Goal: Transaction & Acquisition: Purchase product/service

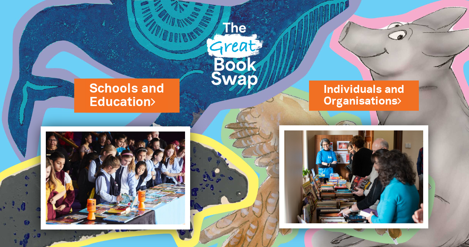
click at [123, 90] on link "Schools and Education" at bounding box center [126, 95] width 75 height 31
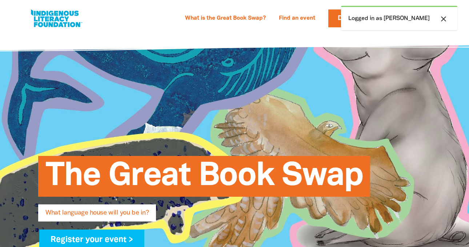
select select "early-learning"
click at [443, 18] on icon "close" at bounding box center [443, 19] width 9 height 9
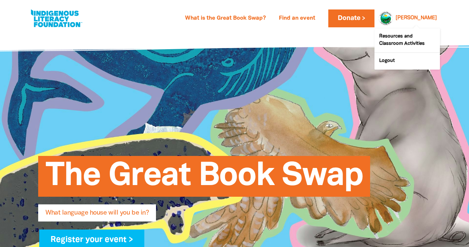
click at [431, 15] on div "[PERSON_NAME]" at bounding box center [416, 18] width 47 height 11
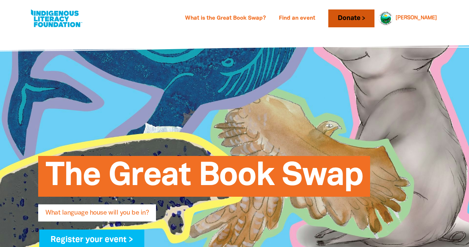
click at [374, 15] on link "Donate" at bounding box center [351, 18] width 46 height 18
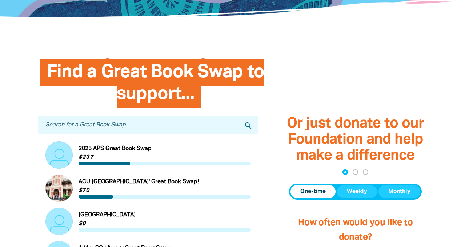
scroll to position [164, 0]
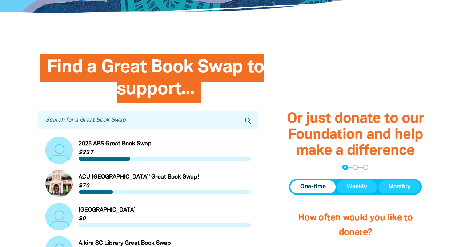
click at [92, 126] on input "Search for a Great Book Swap" at bounding box center [148, 120] width 220 height 18
type input "TMCK"
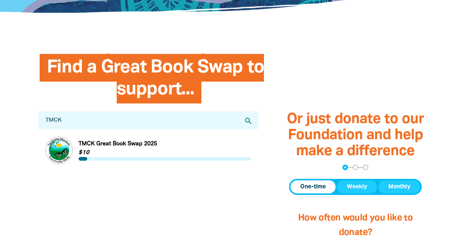
click at [100, 140] on link "Link to TMCK Great Book Swap 2025" at bounding box center [148, 149] width 206 height 27
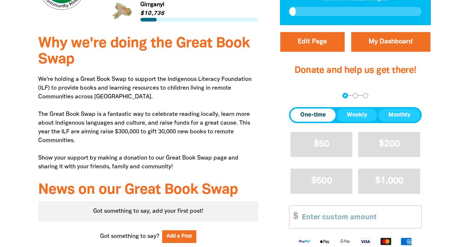
scroll to position [240, 0]
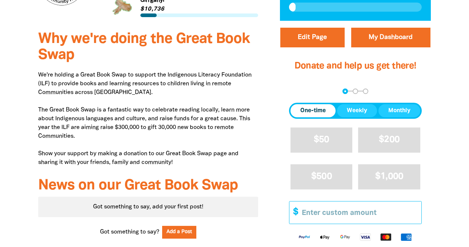
click at [317, 211] on input "Other Amount" at bounding box center [359, 212] width 125 height 22
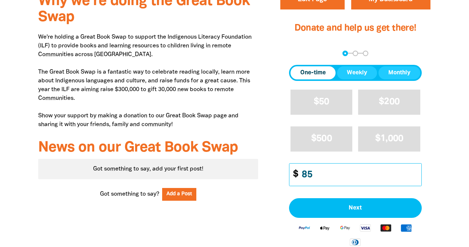
scroll to position [280, 0]
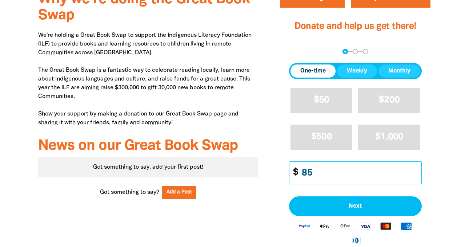
type input "8"
type input "92"
click at [431, 195] on div "arrow_back Back Step 1 Step 2 Step 3 One-time Weekly Monthly $50 $200 $500 $1,0…" at bounding box center [355, 149] width 151 height 219
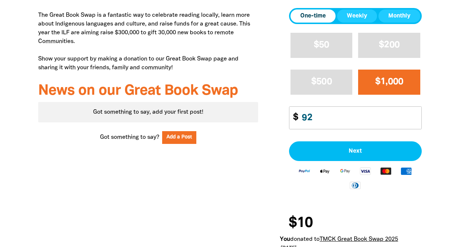
scroll to position [336, 0]
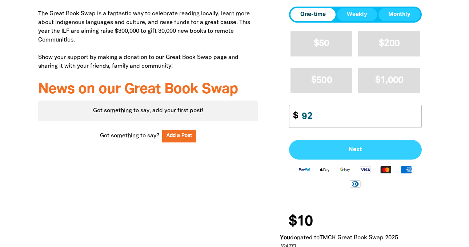
click at [356, 148] on span "Next" at bounding box center [355, 150] width 117 height 6
select select "AU"
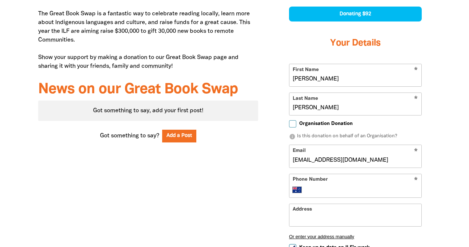
scroll to position [306, 0]
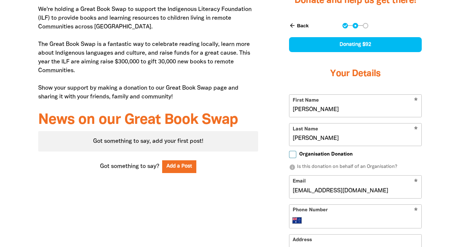
click at [293, 153] on input "Organisation Donation" at bounding box center [292, 154] width 7 height 7
checkbox input "true"
select select "AU"
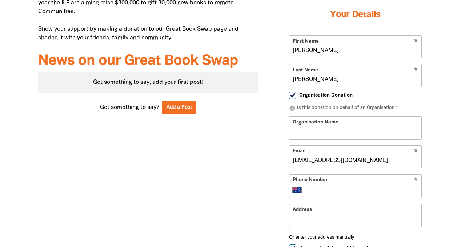
scroll to position [367, 0]
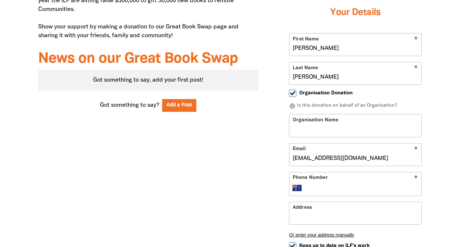
click at [312, 129] on input "Organisation Name" at bounding box center [356, 125] width 132 height 22
type input "Tamborine Mountain Community Kindergarten"
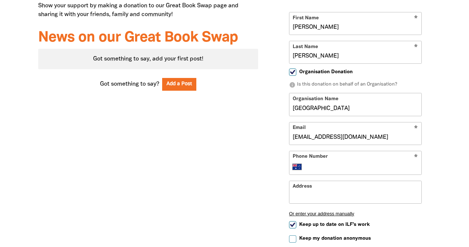
scroll to position [392, 0]
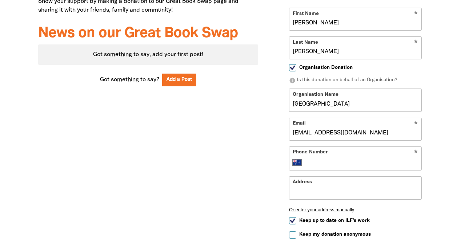
click at [312, 185] on input "Address" at bounding box center [356, 187] width 132 height 22
type input "23 Coleman Square"
type input "+61 407 122 266"
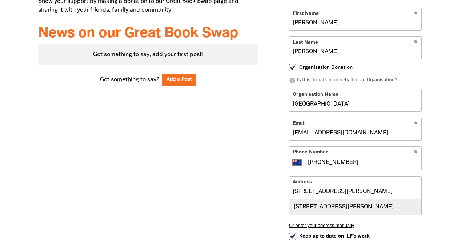
click at [333, 202] on div "23 Coleman Square, TAMBORINE MOUNTAIN QLD 4272" at bounding box center [356, 207] width 132 height 16
type input "23 Coleman Square, TAMBORINE MOUNTAIN QLD 4272"
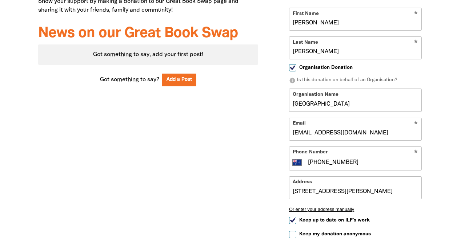
click at [356, 162] on input "+61 407 122 266" at bounding box center [362, 162] width 111 height 9
drag, startPoint x: 356, startPoint y: 162, endPoint x: 308, endPoint y: 162, distance: 48.0
click at [308, 162] on input "+61 407 122 266" at bounding box center [362, 162] width 111 height 9
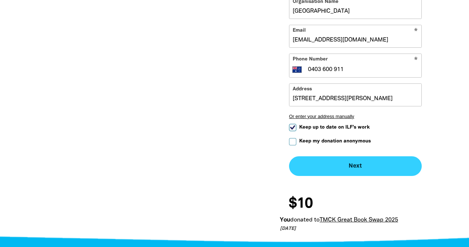
scroll to position [485, 0]
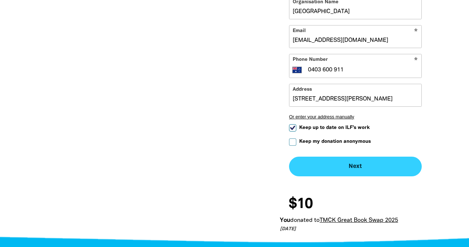
type input "0403 600 911"
click at [355, 163] on button "Next chevron_right" at bounding box center [355, 166] width 133 height 20
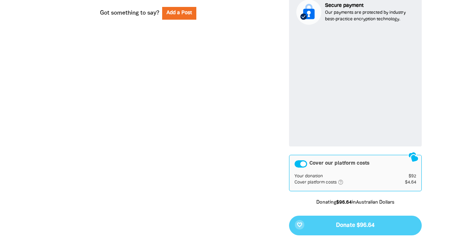
scroll to position [463, 0]
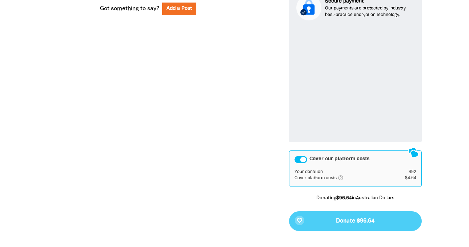
click at [302, 158] on div "Cover our platform costs" at bounding box center [301, 159] width 13 height 7
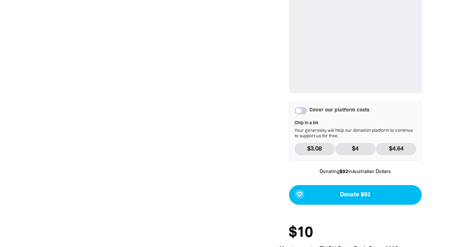
scroll to position [515, 0]
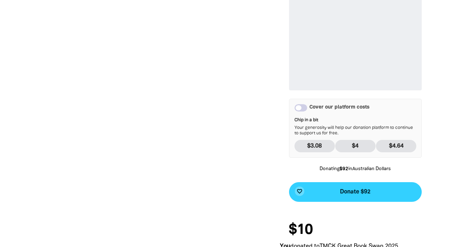
click at [333, 192] on button "favorite_border Donate $92" at bounding box center [355, 192] width 133 height 20
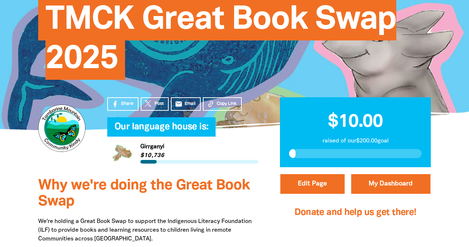
scroll to position [96, 0]
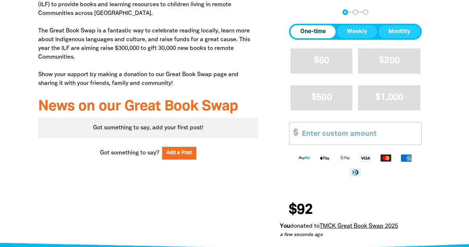
scroll to position [321, 0]
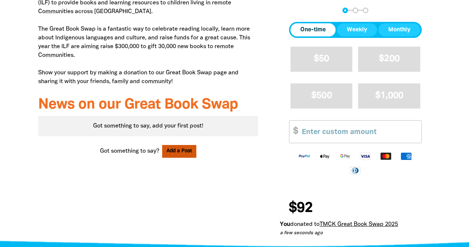
click at [176, 148] on button "Add a Post" at bounding box center [179, 151] width 34 height 13
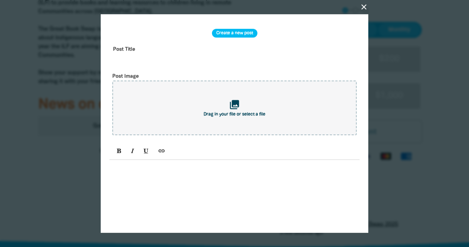
click at [133, 52] on input "text" at bounding box center [234, 54] width 250 height 23
type input "Thank you!"
click at [134, 167] on p at bounding box center [234, 167] width 243 height 9
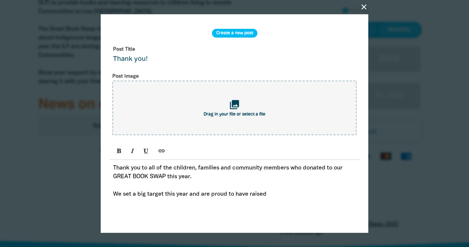
drag, startPoint x: 271, startPoint y: 194, endPoint x: 202, endPoint y: 195, distance: 68.8
click at [202, 195] on p "We set a big target this year and are proud to have raised" at bounding box center [234, 194] width 243 height 9
drag, startPoint x: 275, startPoint y: 193, endPoint x: 202, endPoint y: 193, distance: 72.7
click at [202, 193] on p "We set a big target this year and thank everyone for their" at bounding box center [234, 194] width 243 height 9
drag, startPoint x: 269, startPoint y: 195, endPoint x: 203, endPoint y: 195, distance: 66.6
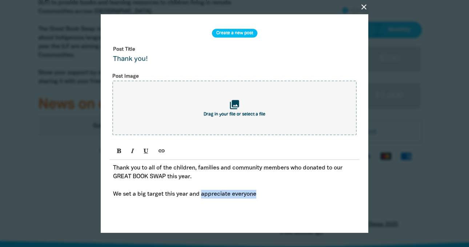
click at [203, 195] on p "We set a big target this year and appreciate everyone" at bounding box center [234, 194] width 243 height 9
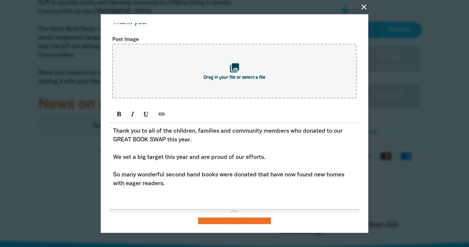
scroll to position [49, 0]
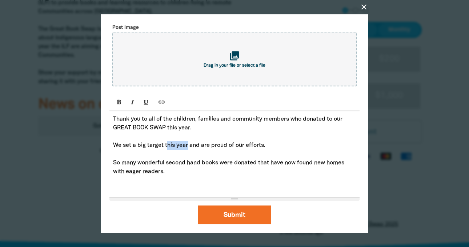
drag, startPoint x: 188, startPoint y: 146, endPoint x: 167, endPoint y: 146, distance: 21.5
click at [167, 146] on p "We set a big target this year and are proud of our efforts." at bounding box center [234, 145] width 243 height 9
click at [169, 172] on p "So many wonderful second hand books were donated that have now found new homes …" at bounding box center [234, 166] width 243 height 17
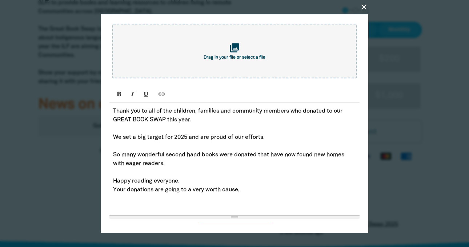
scroll to position [76, 0]
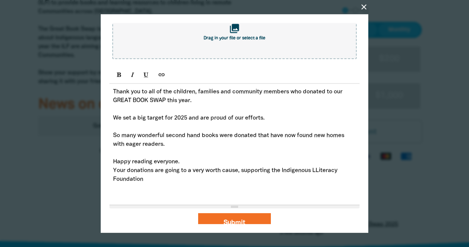
click at [322, 170] on p "Your donations are going to a very worth cause, supporting the Indigenous LLite…" at bounding box center [234, 174] width 243 height 17
click at [177, 181] on p "Your donations are going to a very worth cause, supporting the Indigenous Liter…" at bounding box center [234, 174] width 243 height 17
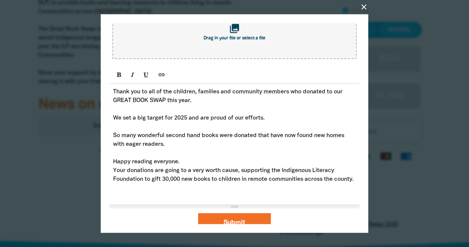
click at [222, 170] on p "Your donations are going to a very worth cause, supporting the Indigenous Liter…" at bounding box center [234, 174] width 243 height 17
click at [180, 160] on p "Happy reading everyone." at bounding box center [234, 161] width 243 height 9
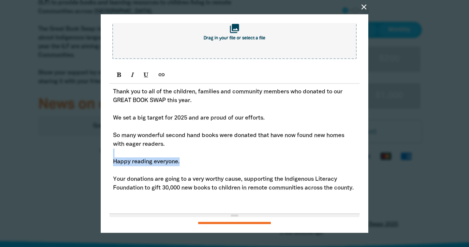
drag, startPoint x: 187, startPoint y: 162, endPoint x: 108, endPoint y: 156, distance: 78.4
click at [108, 156] on div "close Create a new post Post Title Thank you! Post Image collections Drag in yo…" at bounding box center [235, 123] width 268 height 218
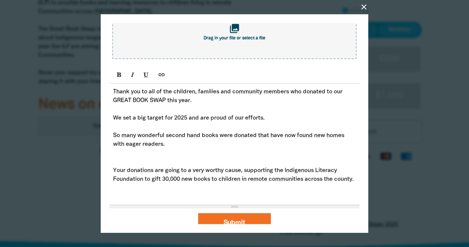
click at [113, 168] on p "Your donations are going to a very worthy cause, supporting the Indigenous Lite…" at bounding box center [234, 174] width 243 height 17
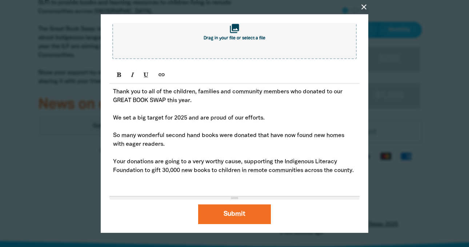
click at [149, 175] on p "Your donations are going to a very worthy cause, supporting the Indigenous Lite…" at bounding box center [234, 165] width 243 height 17
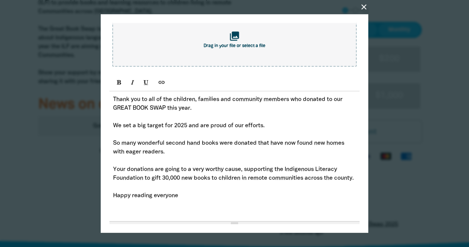
scroll to position [67, 0]
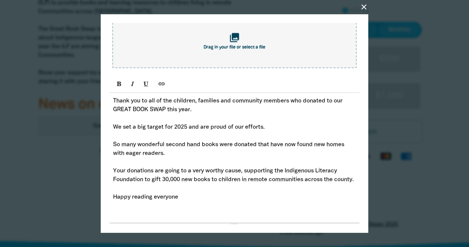
click at [115, 107] on p "Thank you to all of the children, families and community members who donated to…" at bounding box center [234, 104] width 243 height 17
click at [114, 170] on span "Your donations are going to a very worthy cause, supporting the Indigenous Lite…" at bounding box center [233, 175] width 241 height 14
click at [127, 172] on span "Your donations are going to a very worthy cause, supporting the Indigenous Lite…" at bounding box center [233, 175] width 241 height 14
drag, startPoint x: 153, startPoint y: 171, endPoint x: 112, endPoint y: 168, distance: 41.6
click at [112, 168] on div "Thank you to all of the children, families and community members who donated to…" at bounding box center [234, 157] width 250 height 129
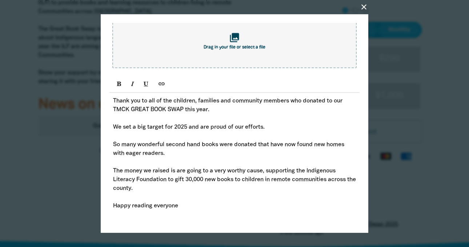
click at [188, 170] on span "The money we raised is are going to a very worthy cause, supporting the Indigen…" at bounding box center [234, 179] width 243 height 23
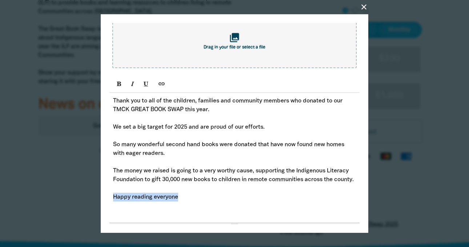
drag, startPoint x: 184, startPoint y: 209, endPoint x: 111, endPoint y: 208, distance: 73.5
click at [111, 208] on div "Thank you to all of the children, families and community members who donated to…" at bounding box center [234, 157] width 250 height 129
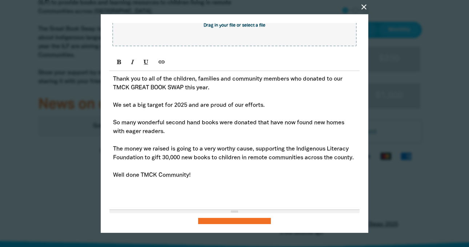
scroll to position [111, 0]
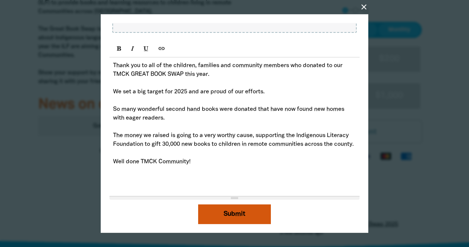
click at [231, 213] on button "Submit" at bounding box center [234, 214] width 73 height 20
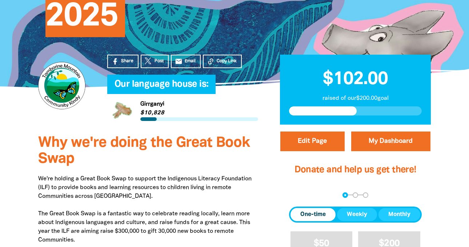
scroll to position [0, 0]
